Goal: Find specific page/section: Find specific page/section

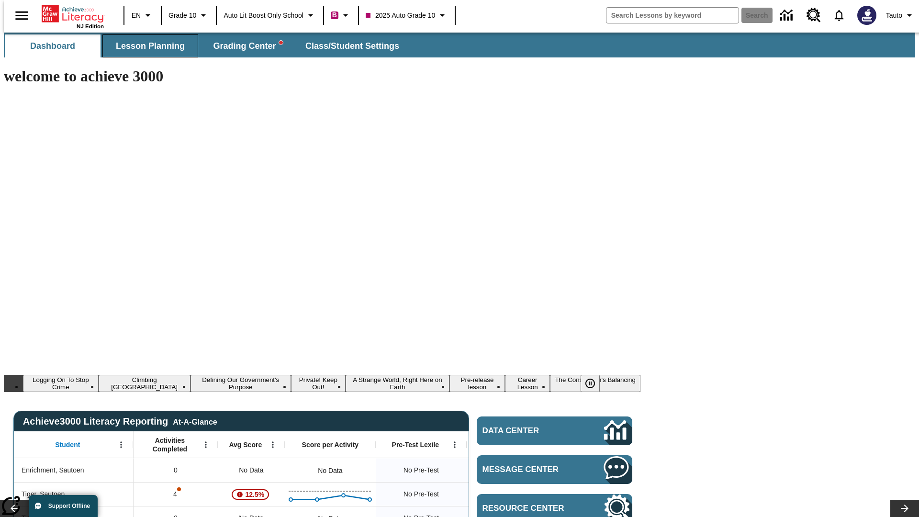
click at [146, 46] on span "Lesson Planning" at bounding box center [150, 46] width 69 height 11
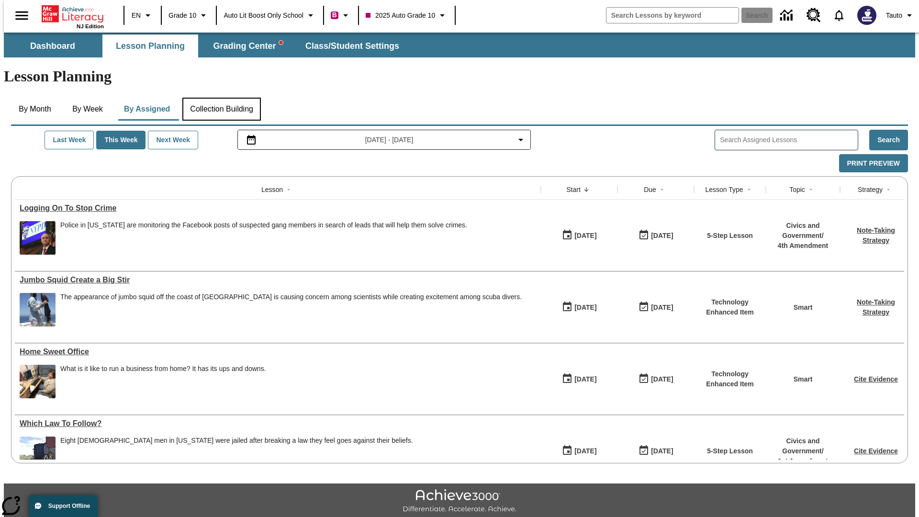
click at [221, 98] on button "Collection Building" at bounding box center [221, 109] width 78 height 23
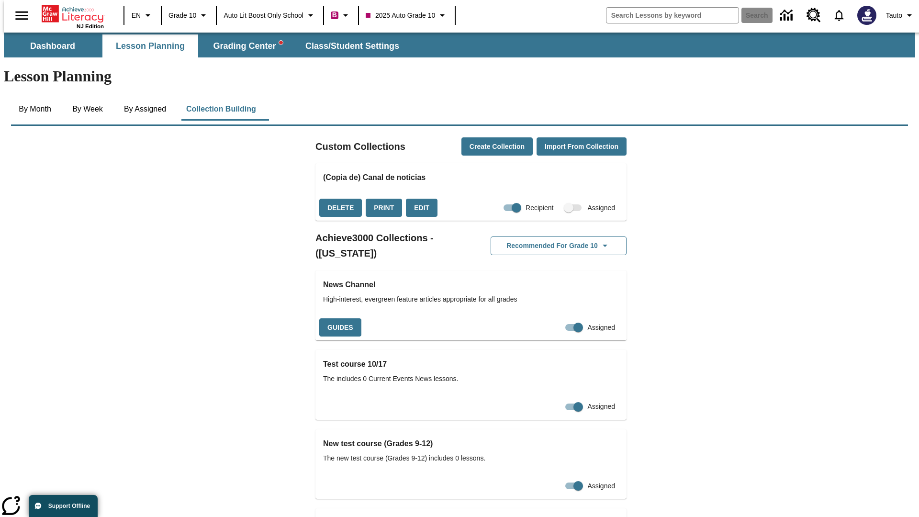
checkbox input "true"
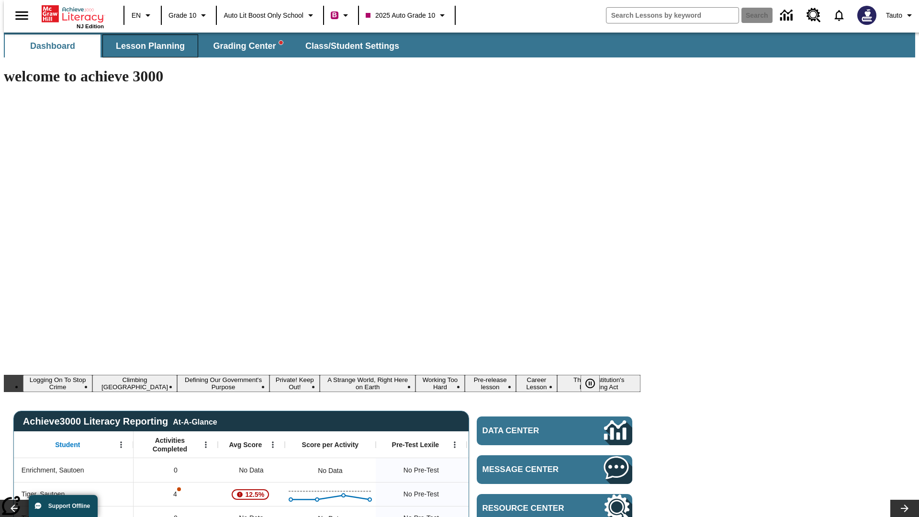
click at [146, 46] on span "Lesson Planning" at bounding box center [150, 46] width 69 height 11
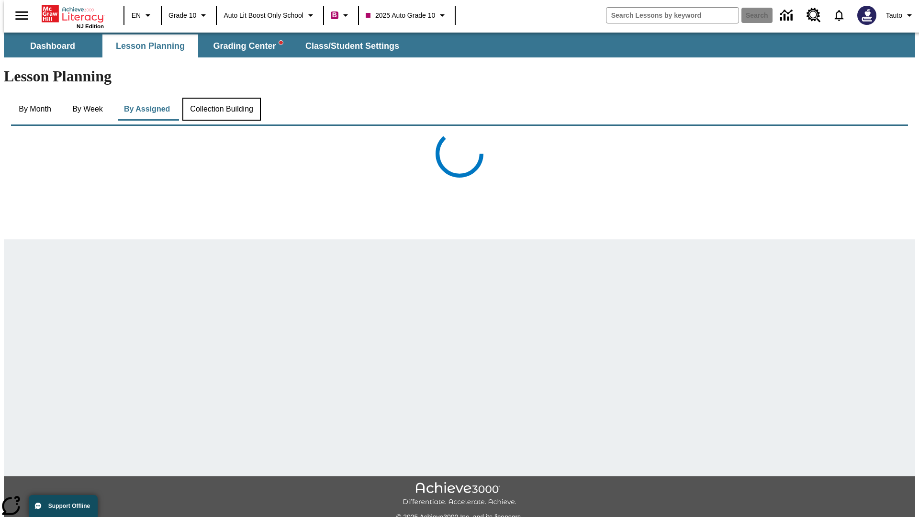
click at [221, 98] on button "Collection Building" at bounding box center [221, 109] width 78 height 23
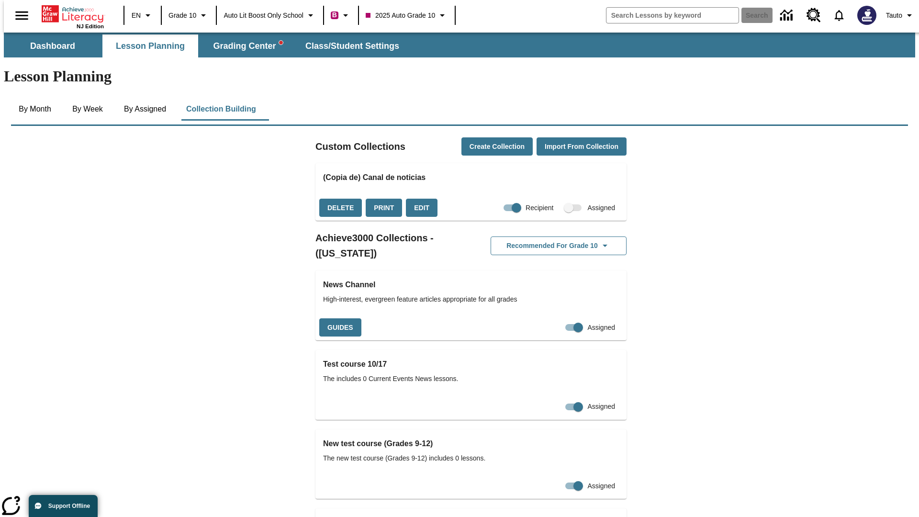
checkbox input "false"
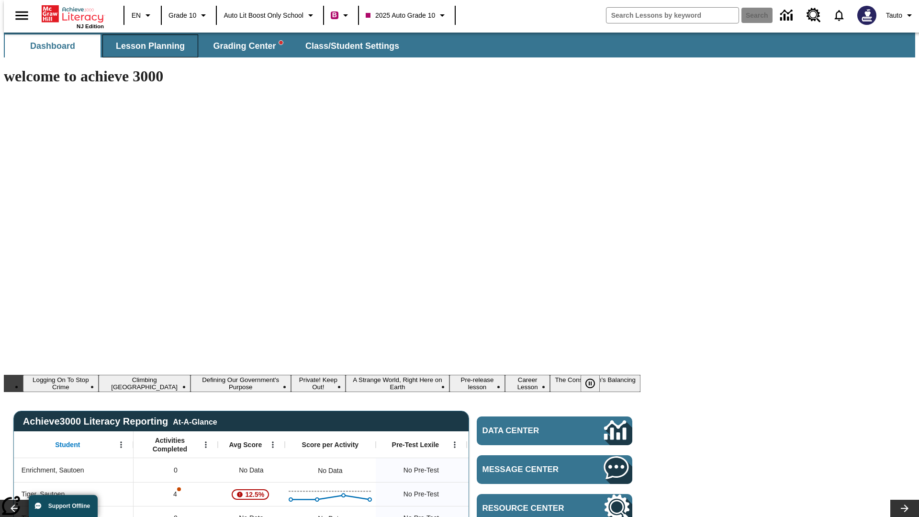
click at [146, 46] on span "Lesson Planning" at bounding box center [150, 46] width 69 height 11
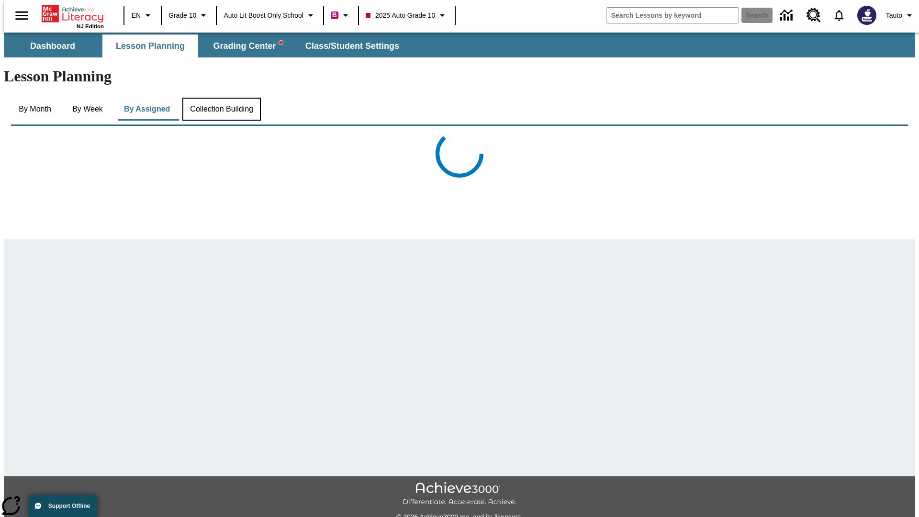
click at [221, 98] on button "Collection Building" at bounding box center [221, 109] width 78 height 23
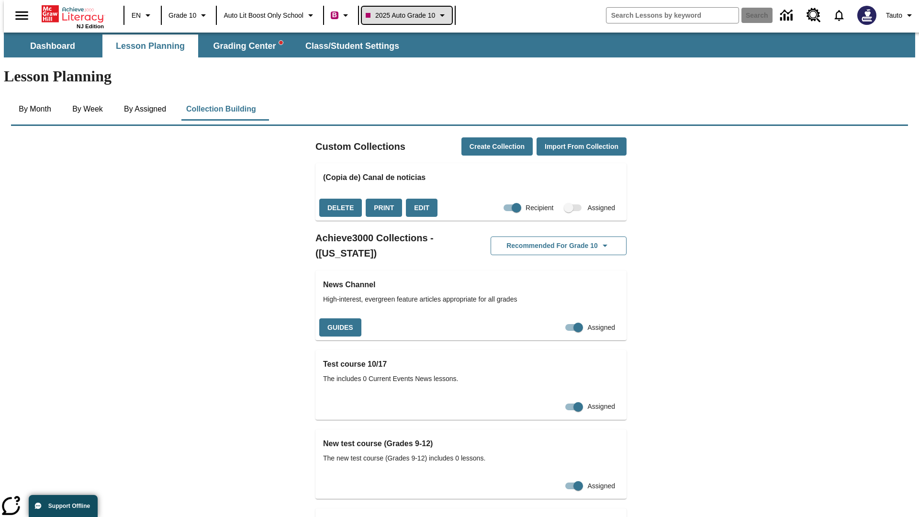
click at [410, 15] on span "2025 Auto Grade 10" at bounding box center [400, 16] width 69 height 10
